Goal: Information Seeking & Learning: Check status

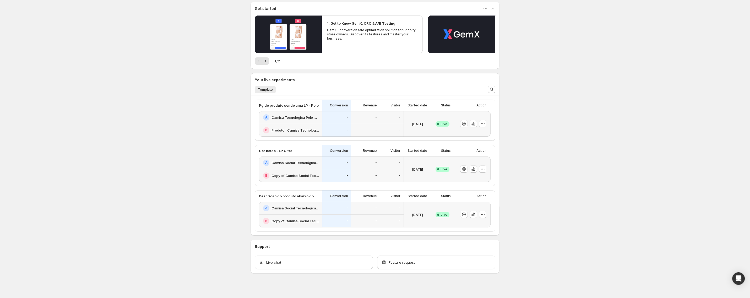
scroll to position [50, 0]
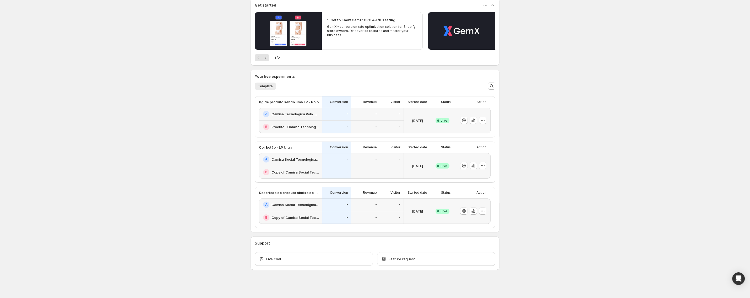
click at [315, 200] on div "A Camisa Social Tecnológica Ultra-Stretch Masculina | Praticidade e [PERSON_NAM…" at bounding box center [290, 204] width 63 height 13
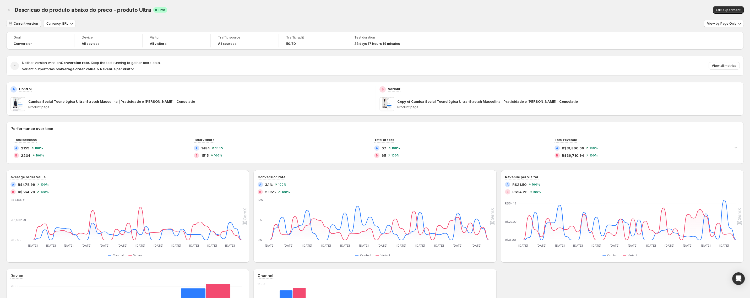
click at [30, 24] on span "Current version" at bounding box center [26, 23] width 24 height 4
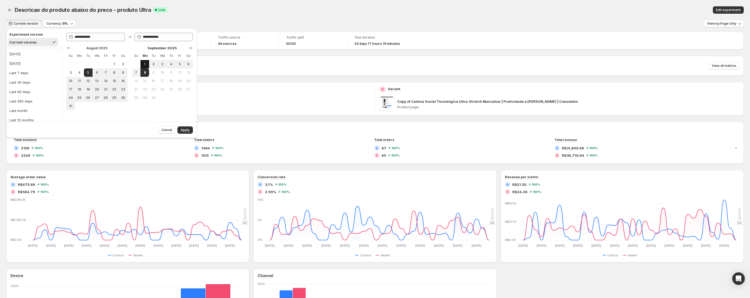
click at [145, 65] on span "1" at bounding box center [145, 64] width 4 height 4
type input "**********"
click at [145, 74] on span "8" at bounding box center [145, 72] width 4 height 4
type input "**********"
click at [185, 130] on span "Apply" at bounding box center [185, 130] width 9 height 4
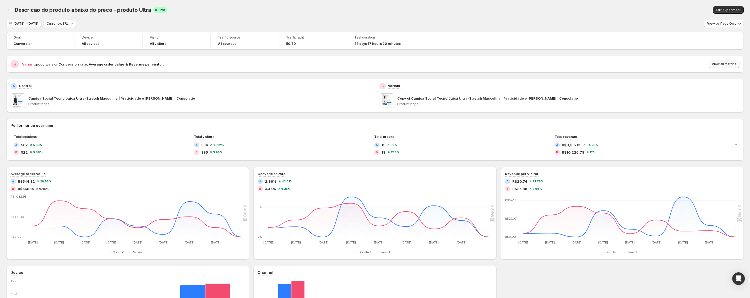
click at [721, 65] on span "View all metrics" at bounding box center [724, 64] width 25 height 4
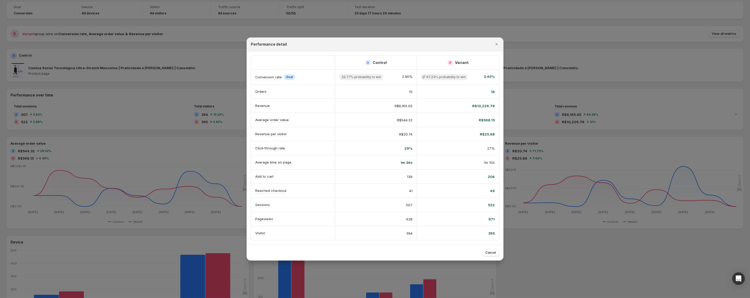
scroll to position [32, 0]
drag, startPoint x: 401, startPoint y: 177, endPoint x: 494, endPoint y: 222, distance: 103.2
click at [494, 222] on div "A Control B Variant Conversion rate Info Goal 32.77% probability to win 2.96% 6…" at bounding box center [375, 148] width 248 height 184
click at [465, 216] on div "671" at bounding box center [458, 218] width 74 height 5
click at [492, 253] on span "Cancel" at bounding box center [490, 252] width 11 height 4
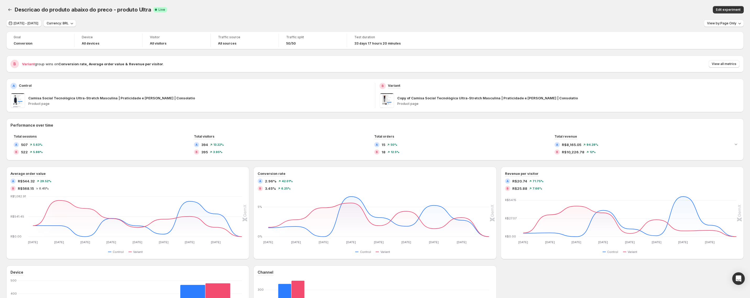
scroll to position [0, 0]
click at [10, 10] on icon "Back" at bounding box center [9, 9] width 5 height 5
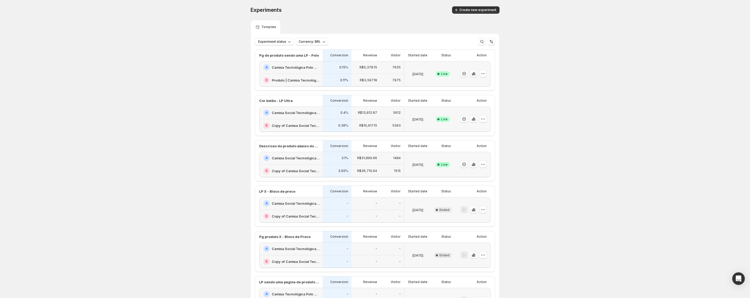
click at [311, 103] on div "Cor botão - LP Ultra" at bounding box center [289, 100] width 60 height 5
click at [322, 113] on div "A Camisa Social Tecnológica Ultra-Stretch Masculina | Praticidade e [PERSON_NAM…" at bounding box center [290, 112] width 63 height 13
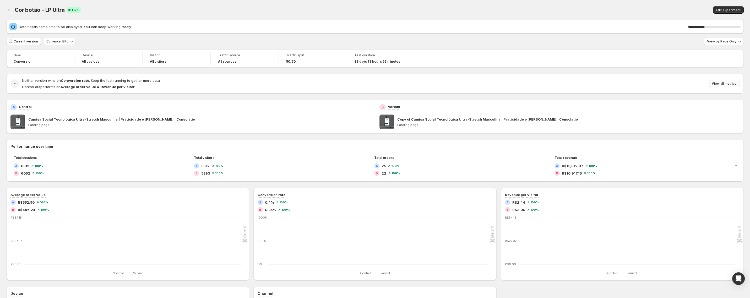
click at [730, 86] on button "View all metrics" at bounding box center [724, 83] width 31 height 7
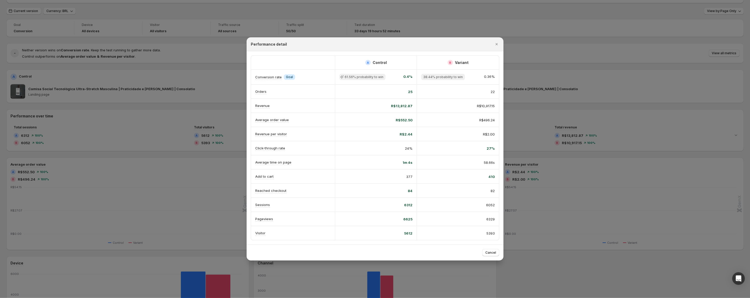
scroll to position [32, 0]
drag, startPoint x: 250, startPoint y: 176, endPoint x: 489, endPoint y: 188, distance: 238.7
click at [489, 188] on div "A Control B Variant Conversion rate Info Goal 61.56% probability to win 0.4% 38…" at bounding box center [375, 147] width 257 height 193
click at [479, 188] on div "82" at bounding box center [458, 191] width 82 height 14
drag, startPoint x: 403, startPoint y: 177, endPoint x: 493, endPoint y: 175, distance: 90.2
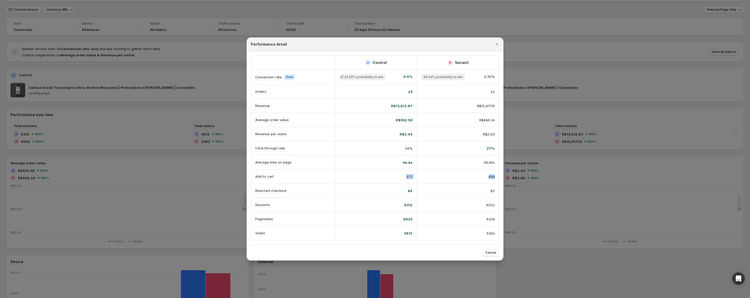
click at [497, 174] on div "Add to cart 377 410" at bounding box center [375, 177] width 248 height 14
click at [471, 176] on div "410" at bounding box center [458, 176] width 74 height 5
drag, startPoint x: 438, startPoint y: 148, endPoint x: 494, endPoint y: 148, distance: 55.8
click at [494, 148] on div "Click-through rate 24% 27%" at bounding box center [375, 148] width 248 height 14
drag, startPoint x: 476, startPoint y: 148, endPoint x: 469, endPoint y: 146, distance: 7.5
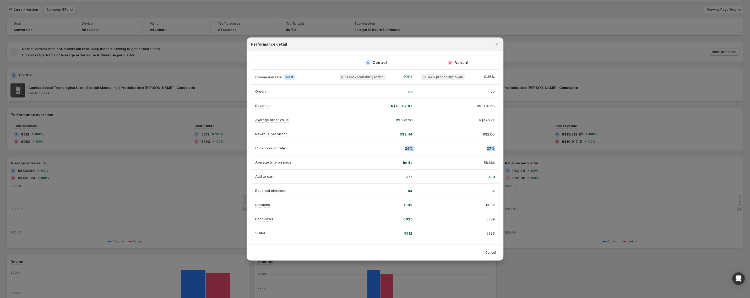
click at [475, 148] on div "27%" at bounding box center [458, 148] width 74 height 5
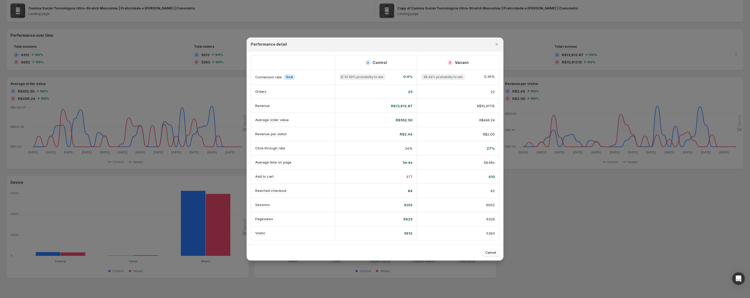
scroll to position [95, 0]
click at [498, 45] on icon "Close" at bounding box center [496, 44] width 5 height 5
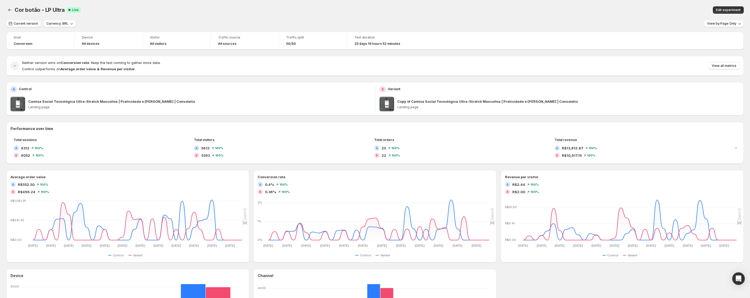
click at [226, 15] on div "Cor botão - LP Ultra. This page is ready Cor botão - LP Ultra Success Complete …" at bounding box center [374, 10] width 737 height 20
click at [9, 8] on icon "Back" at bounding box center [9, 9] width 5 height 5
